Goal: Task Accomplishment & Management: Use online tool/utility

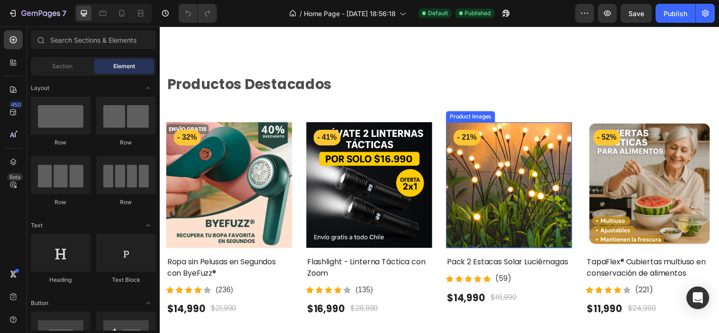
click at [507, 191] on img at bounding box center [514, 187] width 128 height 128
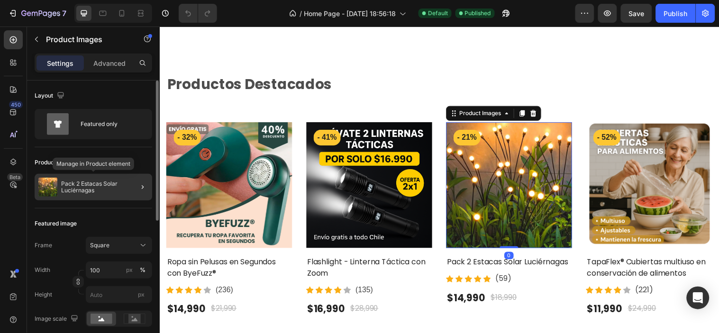
click at [88, 184] on p "Pack 2 Estacas Solar Luciérnagas" at bounding box center [104, 186] width 87 height 13
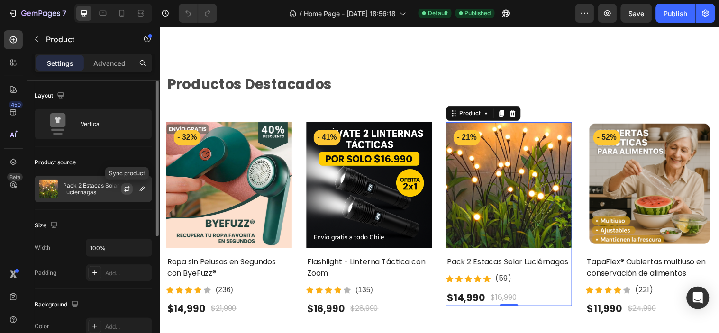
click at [126, 187] on icon "button" at bounding box center [127, 187] width 5 height 3
click at [90, 186] on p "Pack 2 Estacas Solar Luciérnagas" at bounding box center [105, 188] width 85 height 13
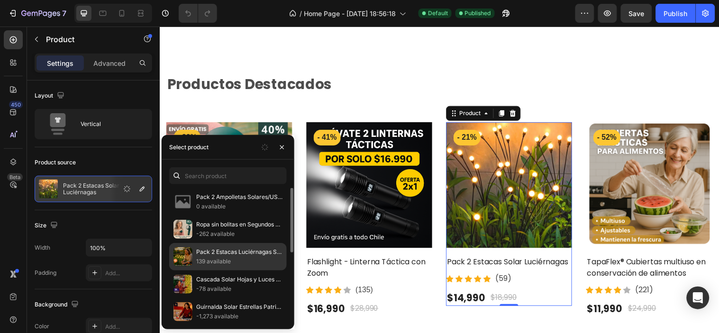
click at [216, 252] on p "Pack 2 Estacas Luciérnagas Solares: Decora sin pagar electricidad" at bounding box center [239, 251] width 86 height 9
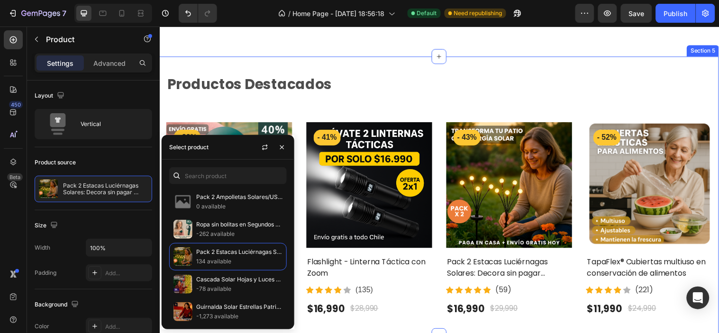
click at [390, 100] on div "Productos Destacados Heading Row Product Images - 32% Product Badge Row Ropa si…" at bounding box center [443, 193] width 554 height 255
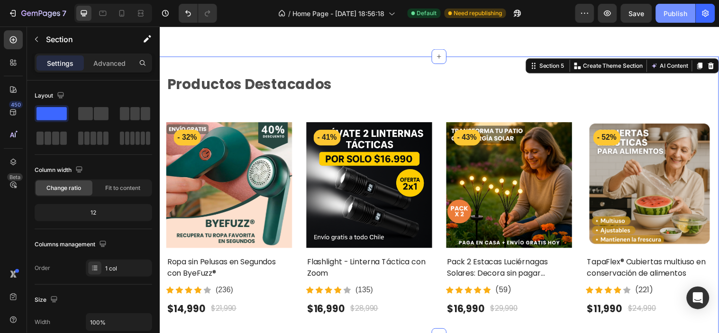
click at [675, 9] on div "Publish" at bounding box center [676, 14] width 24 height 10
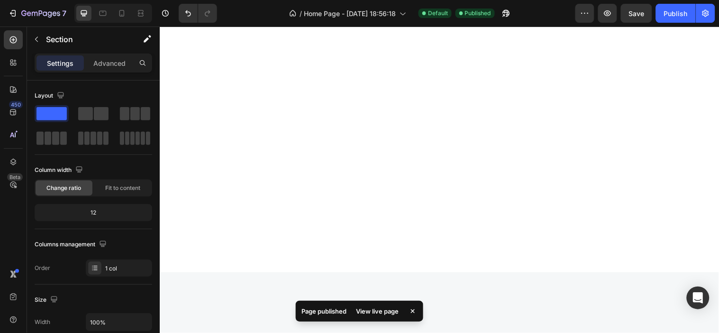
scroll to position [552, 0]
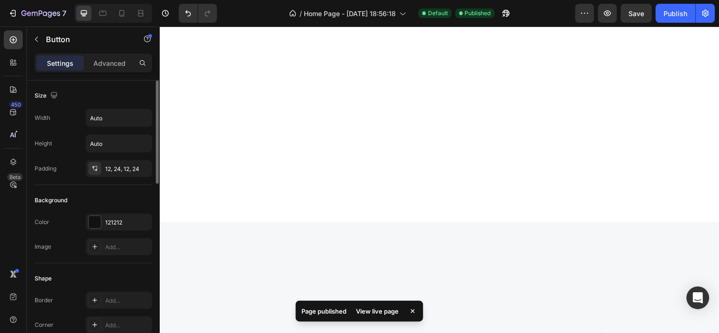
scroll to position [210, 0]
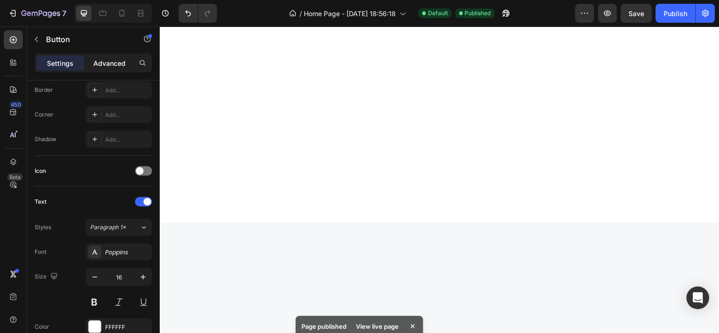
click at [110, 57] on div "Advanced" at bounding box center [109, 62] width 47 height 15
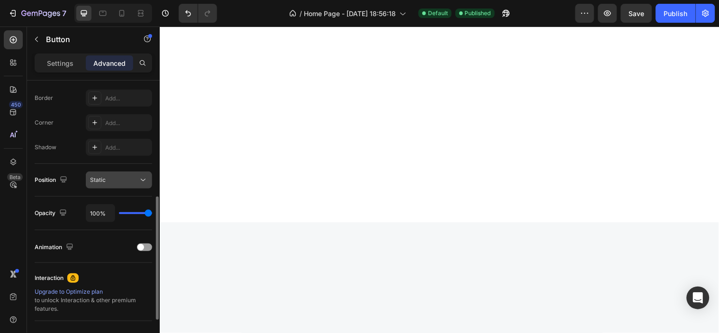
scroll to position [352, 0]
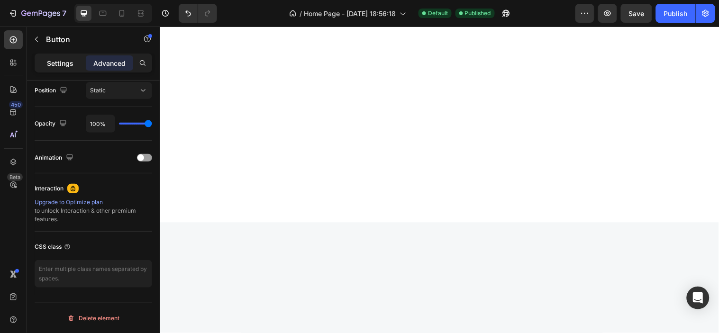
click at [63, 59] on p "Settings" at bounding box center [60, 63] width 27 height 10
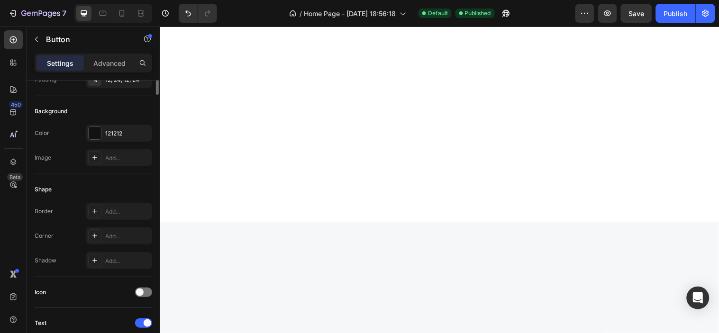
scroll to position [0, 0]
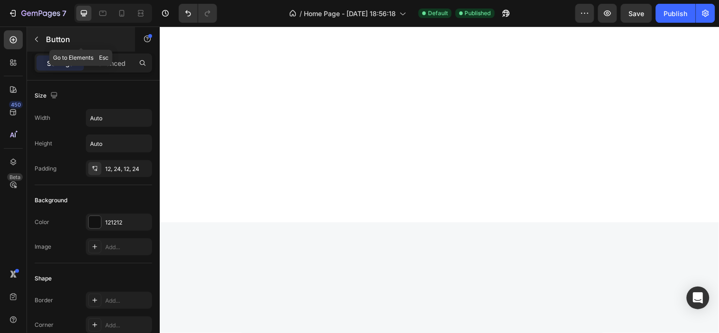
click at [36, 36] on icon "button" at bounding box center [37, 40] width 8 height 8
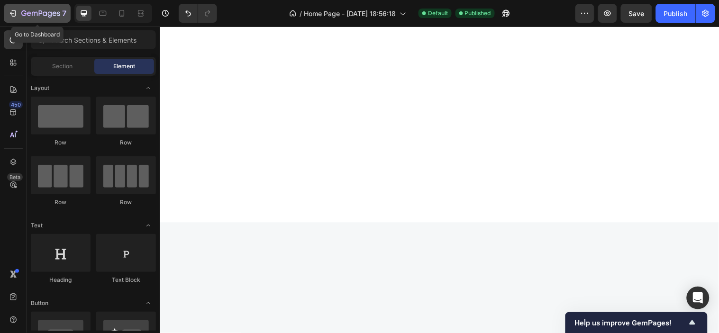
click at [32, 15] on icon "button" at bounding box center [35, 14] width 6 height 4
